Goal: Information Seeking & Learning: Compare options

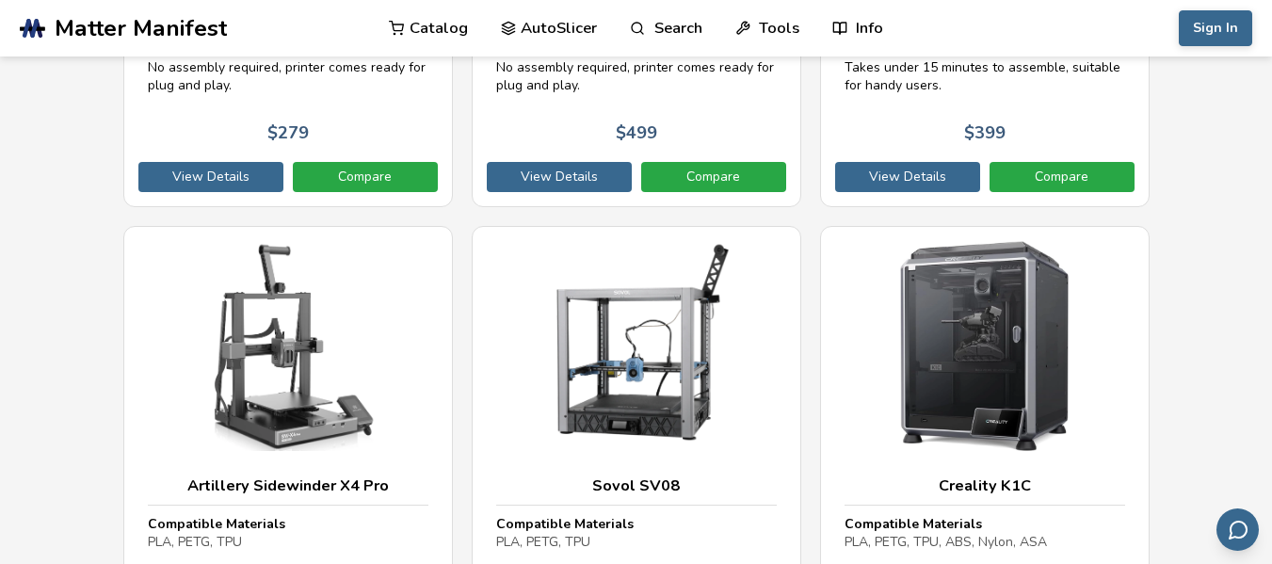
scroll to position [4864, 0]
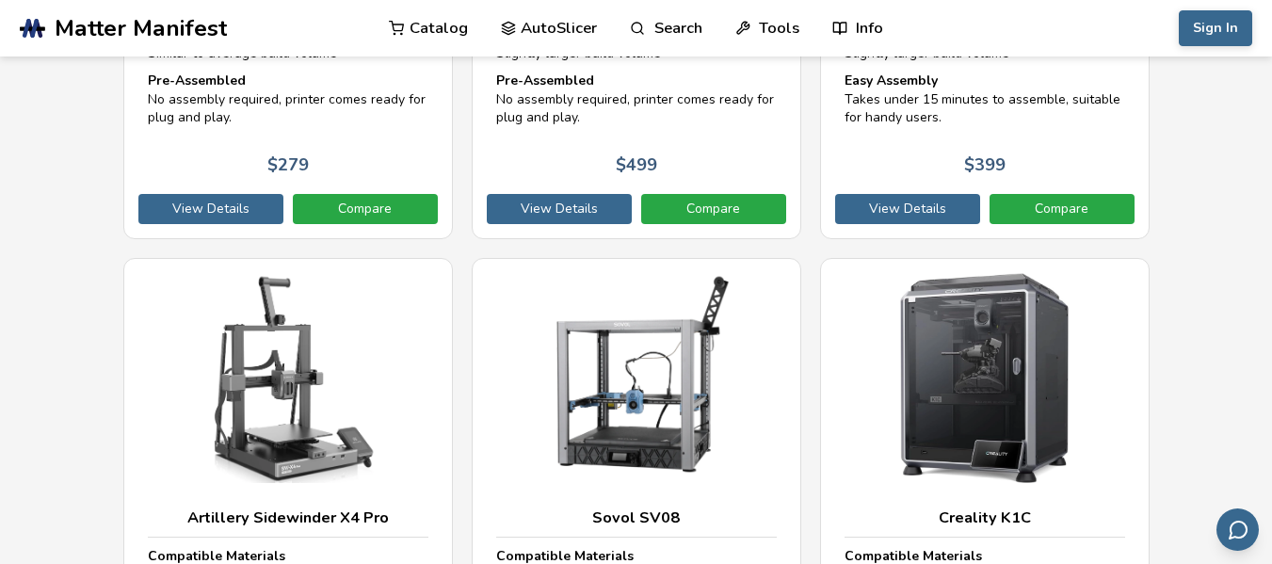
click at [545, 27] on link "AutoSlicer" at bounding box center [549, 28] width 97 height 56
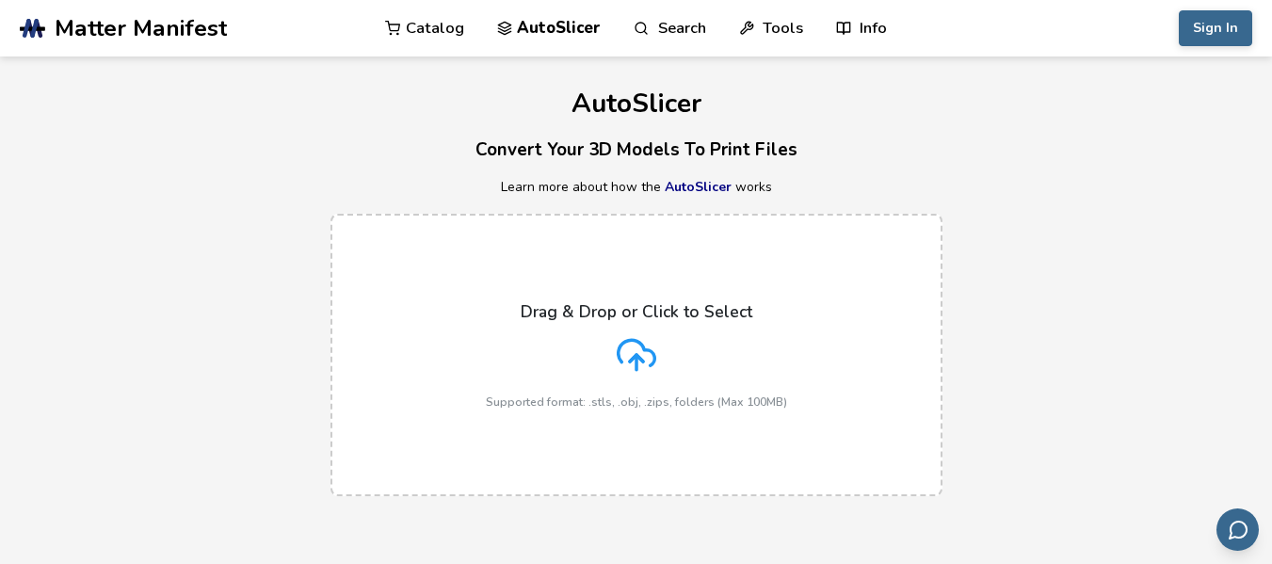
select select "**********"
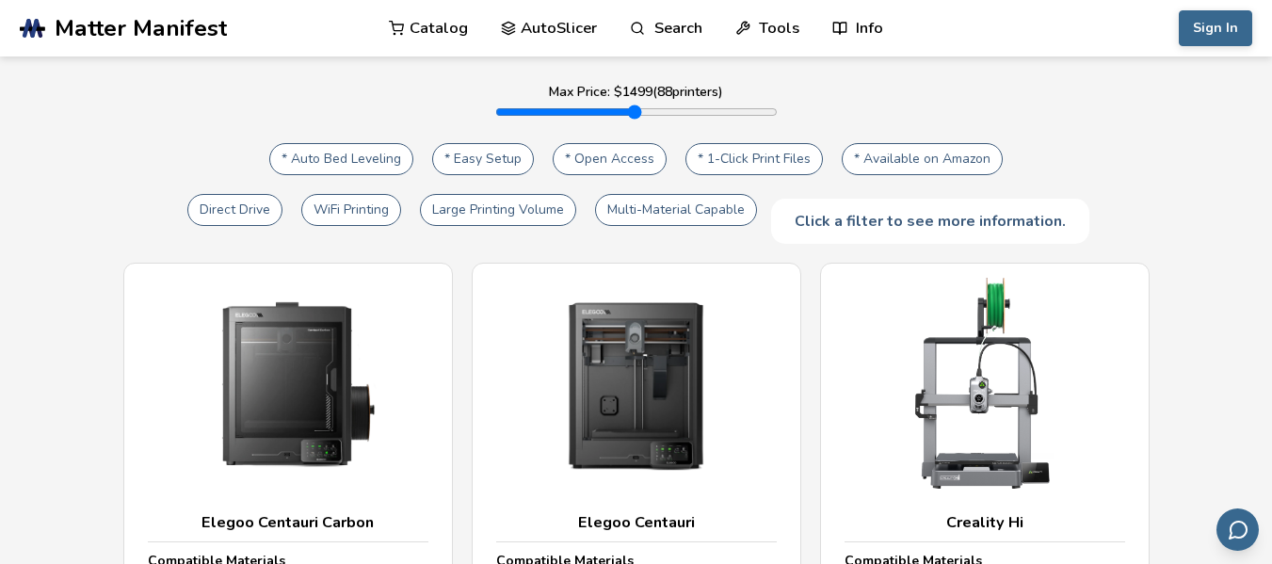
scroll to position [286, 0]
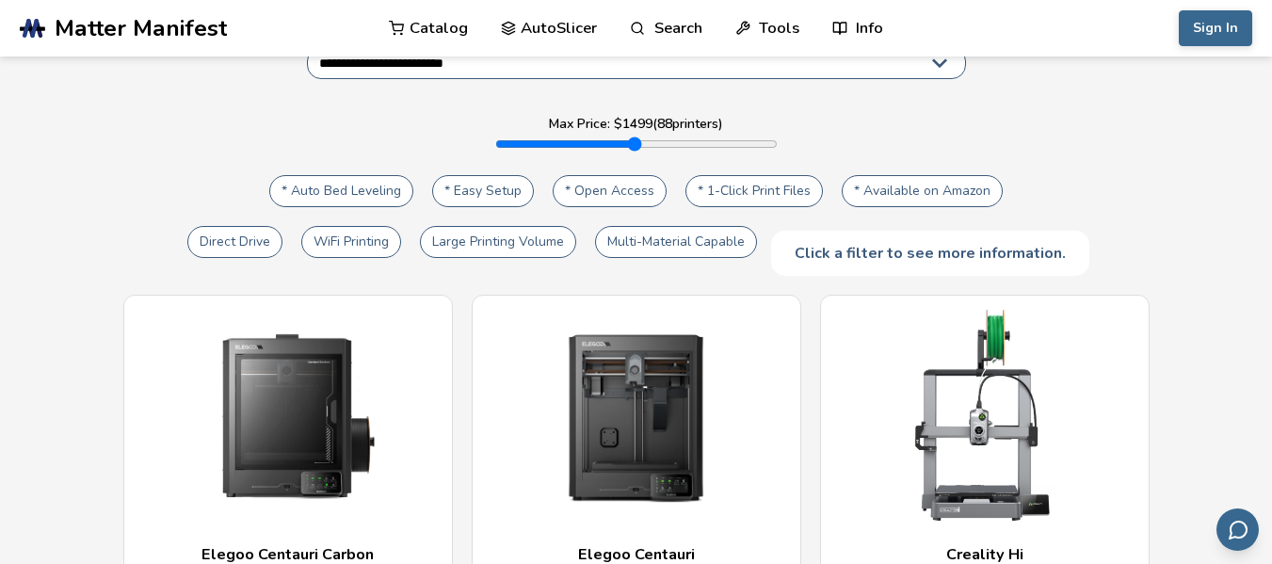
click at [314, 179] on button "* Auto Bed Leveling" at bounding box center [341, 191] width 144 height 32
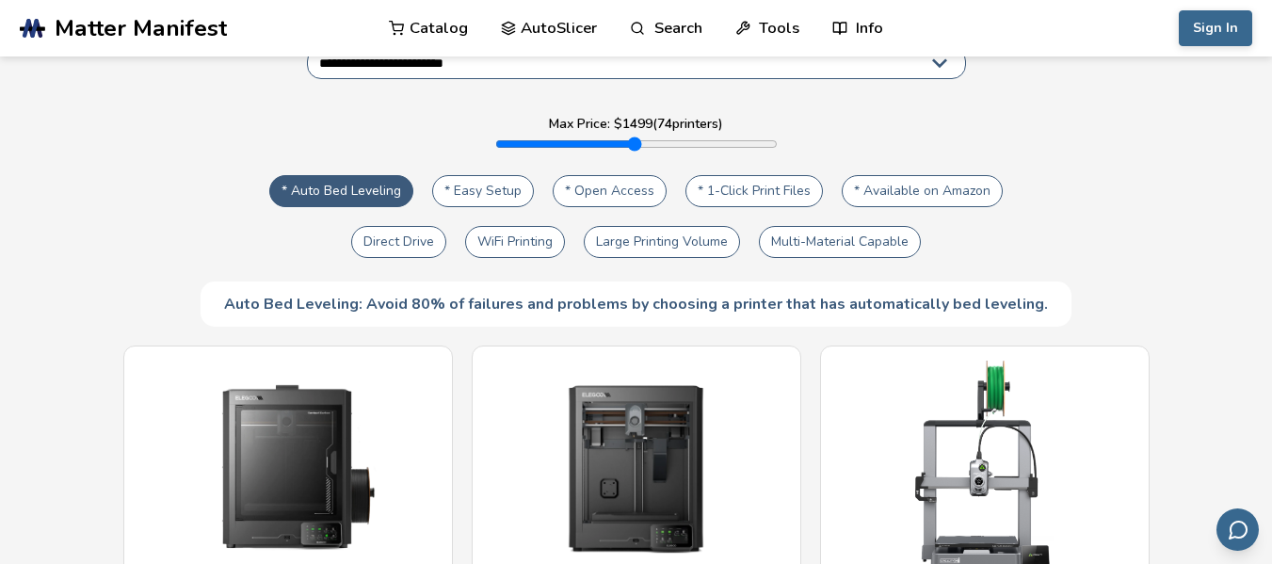
click at [809, 226] on button "Multi-Material Capable" at bounding box center [840, 242] width 162 height 32
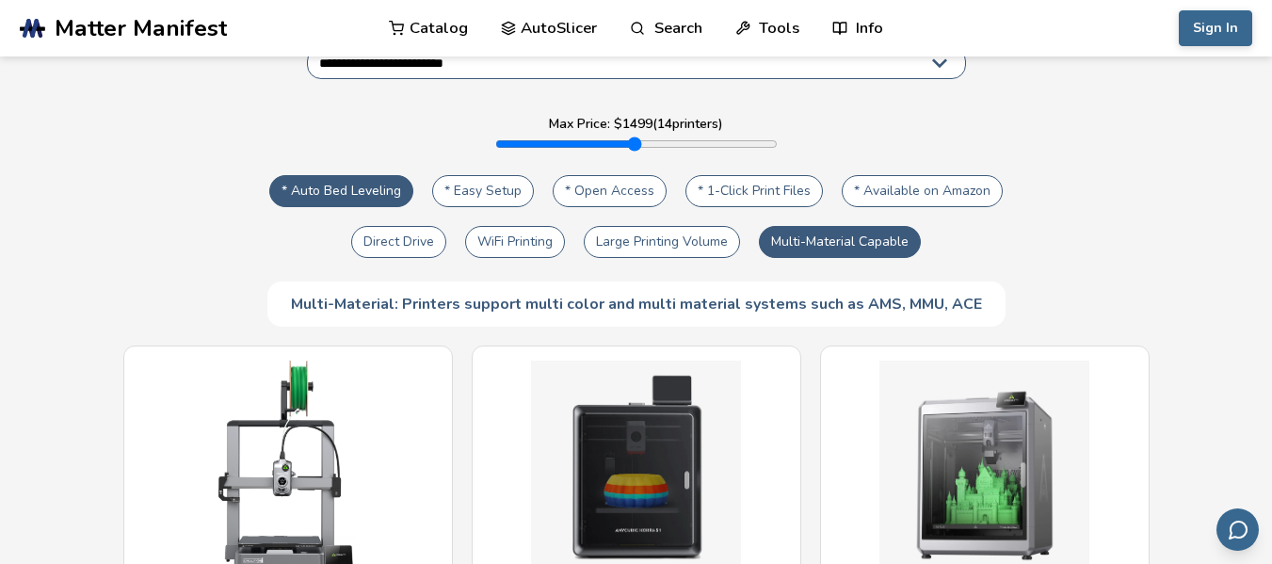
click at [701, 226] on button "Large Printing Volume" at bounding box center [662, 242] width 156 height 32
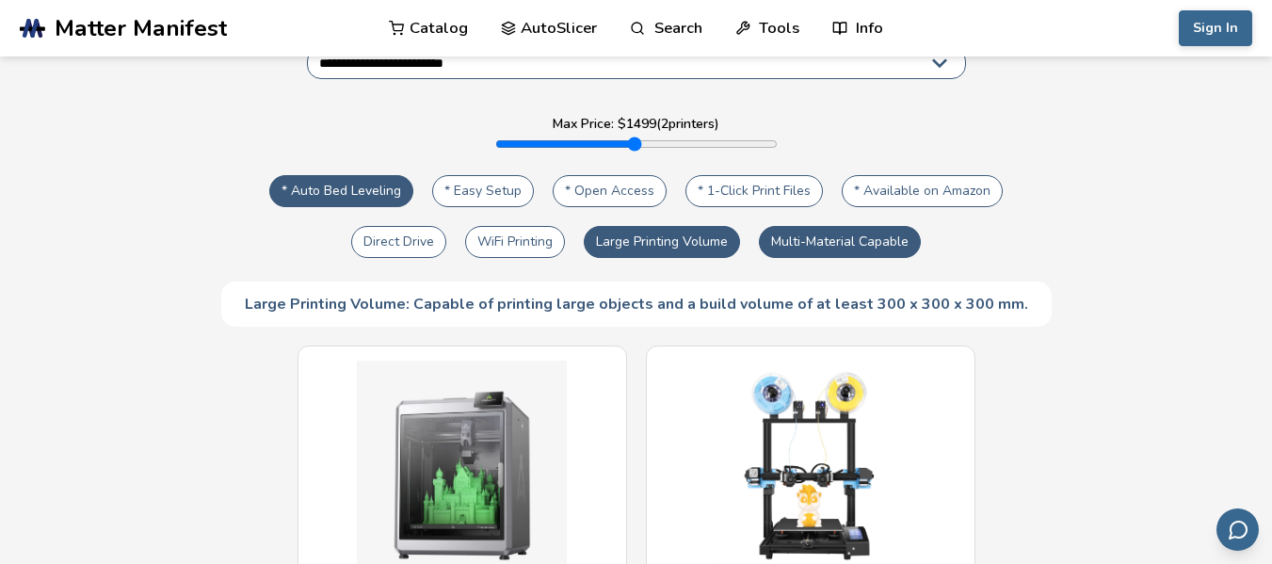
click at [541, 226] on button "WiFi Printing" at bounding box center [515, 242] width 100 height 32
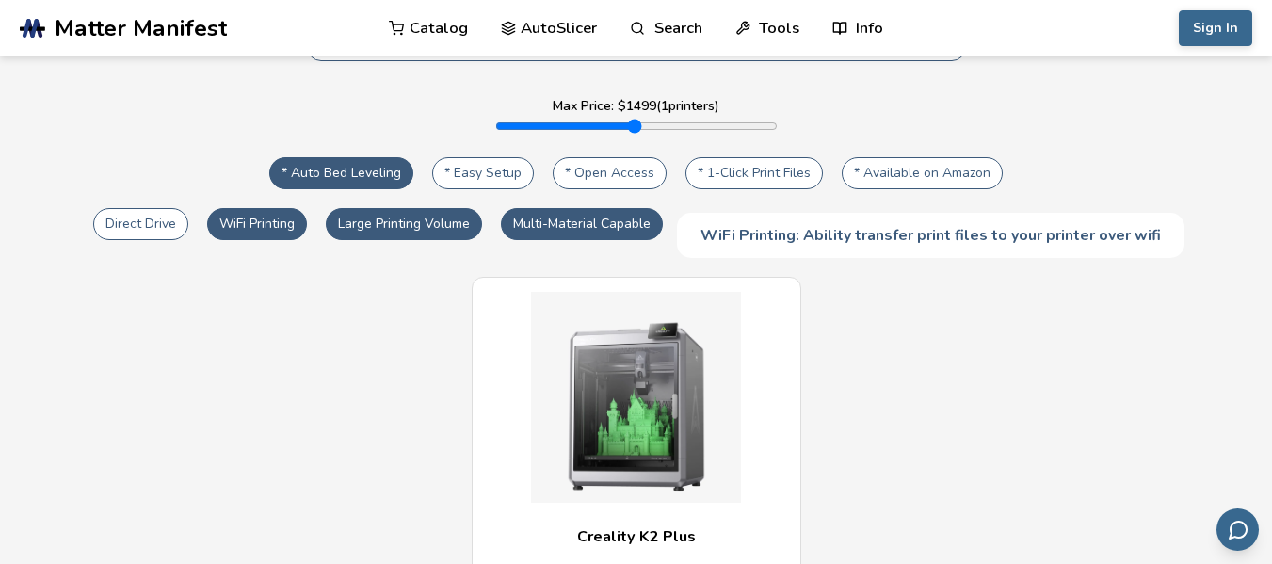
scroll to position [299, 0]
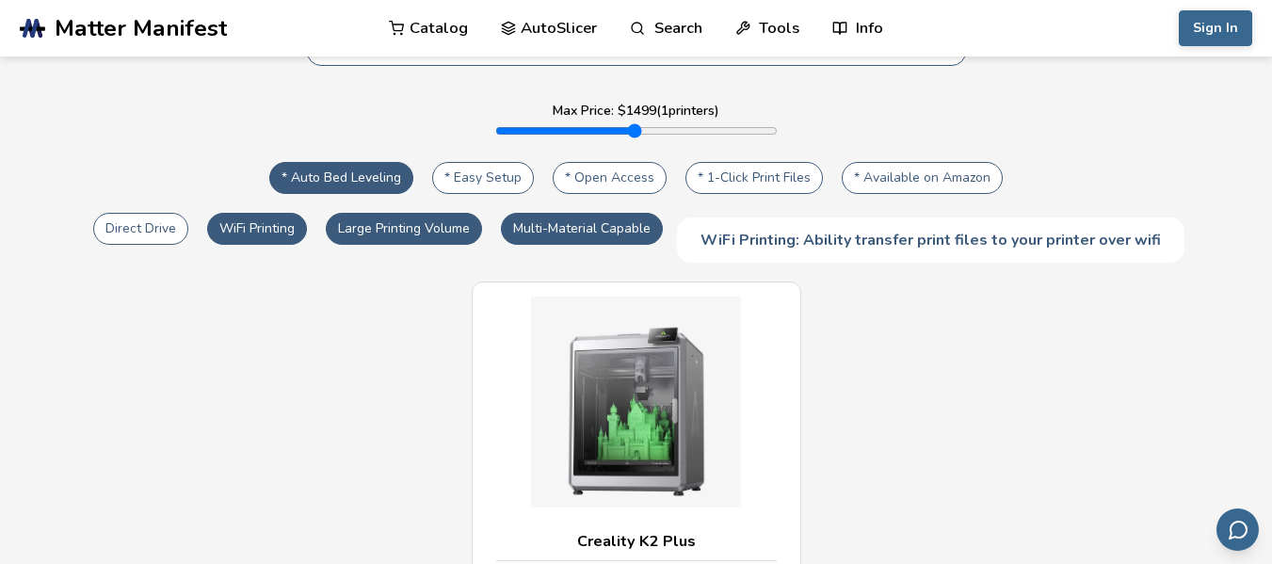
click at [124, 213] on button "Direct Drive" at bounding box center [140, 229] width 95 height 32
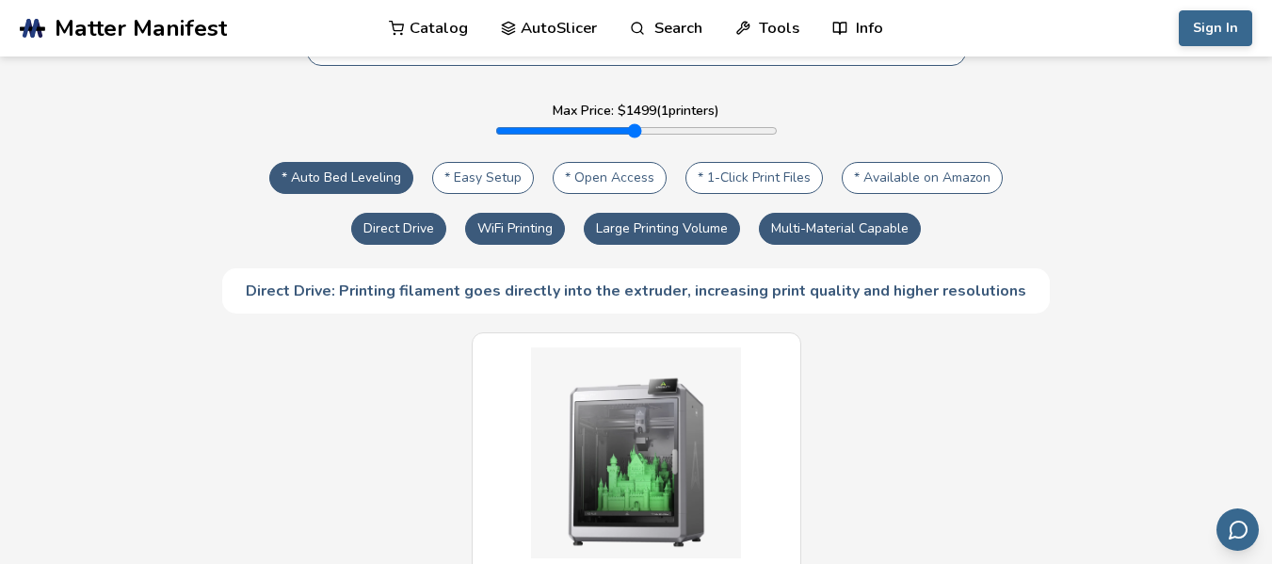
click at [748, 162] on button "* 1-Click Print Files" at bounding box center [753, 178] width 137 height 32
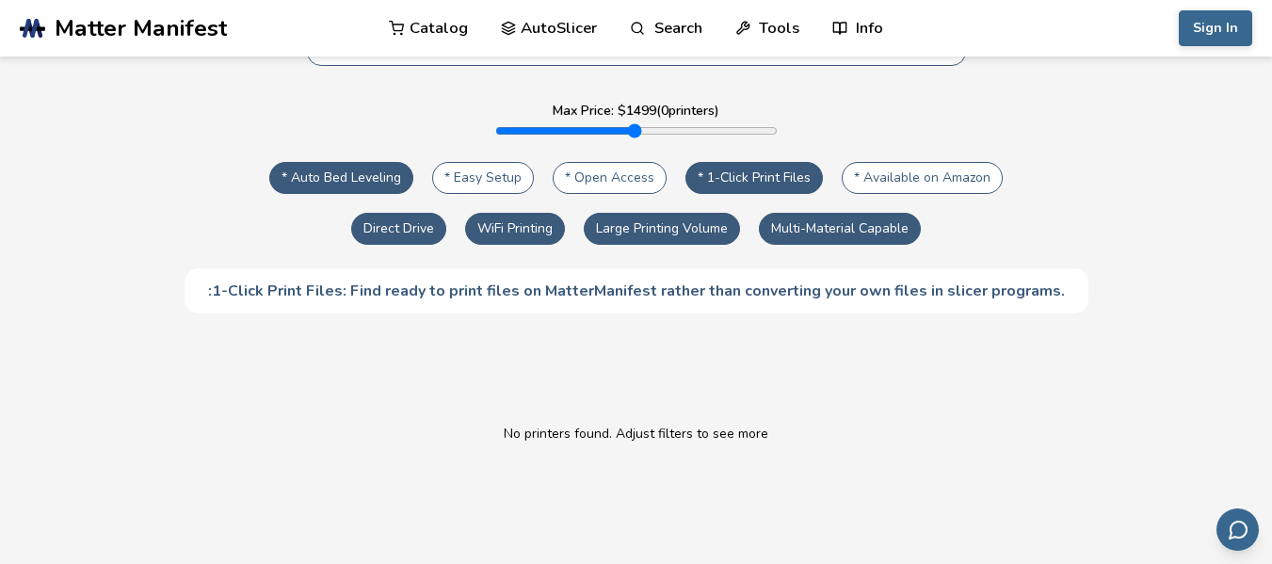
click at [748, 162] on button "* 1-Click Print Files" at bounding box center [753, 178] width 137 height 32
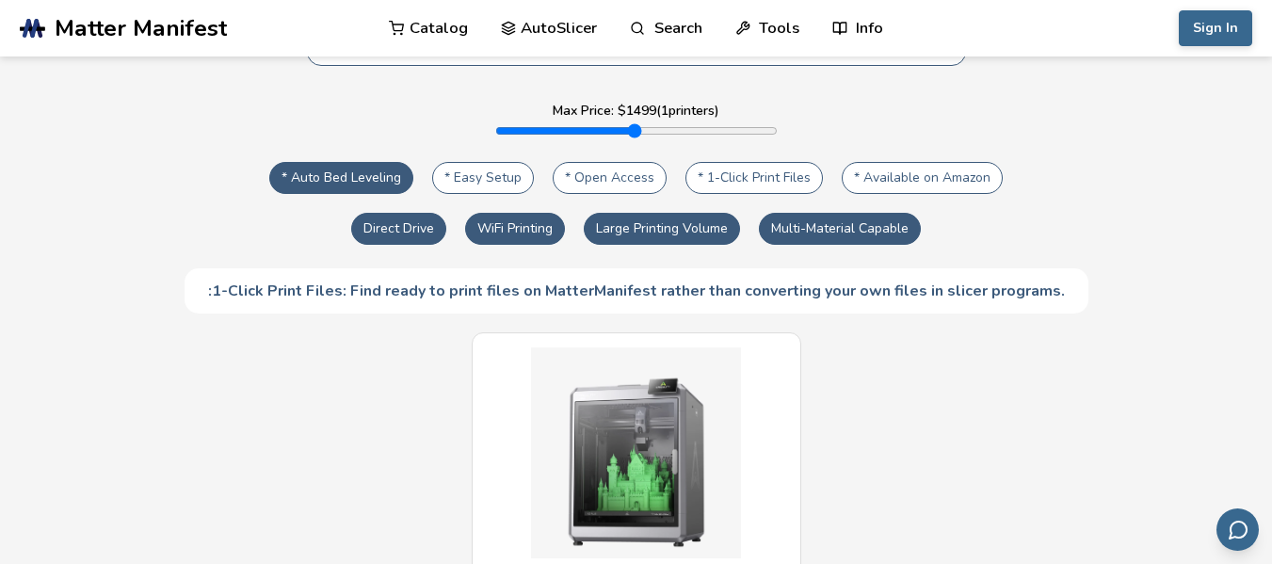
click at [638, 162] on button "* Open Access" at bounding box center [610, 178] width 114 height 32
type input "****"
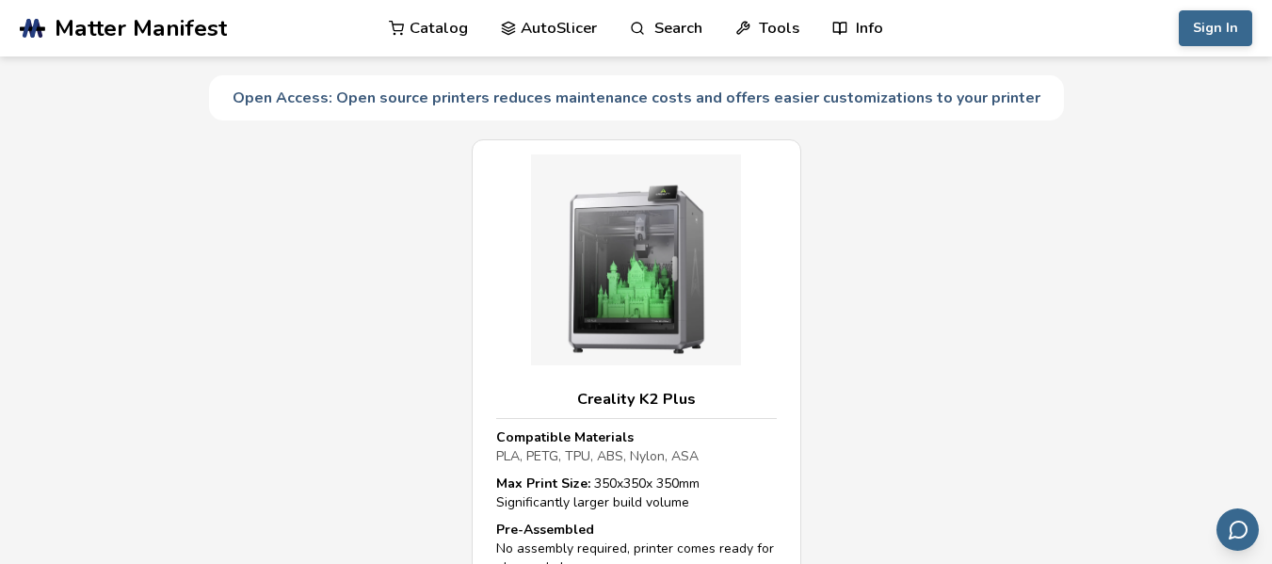
scroll to position [498, 0]
